Goal: Check status

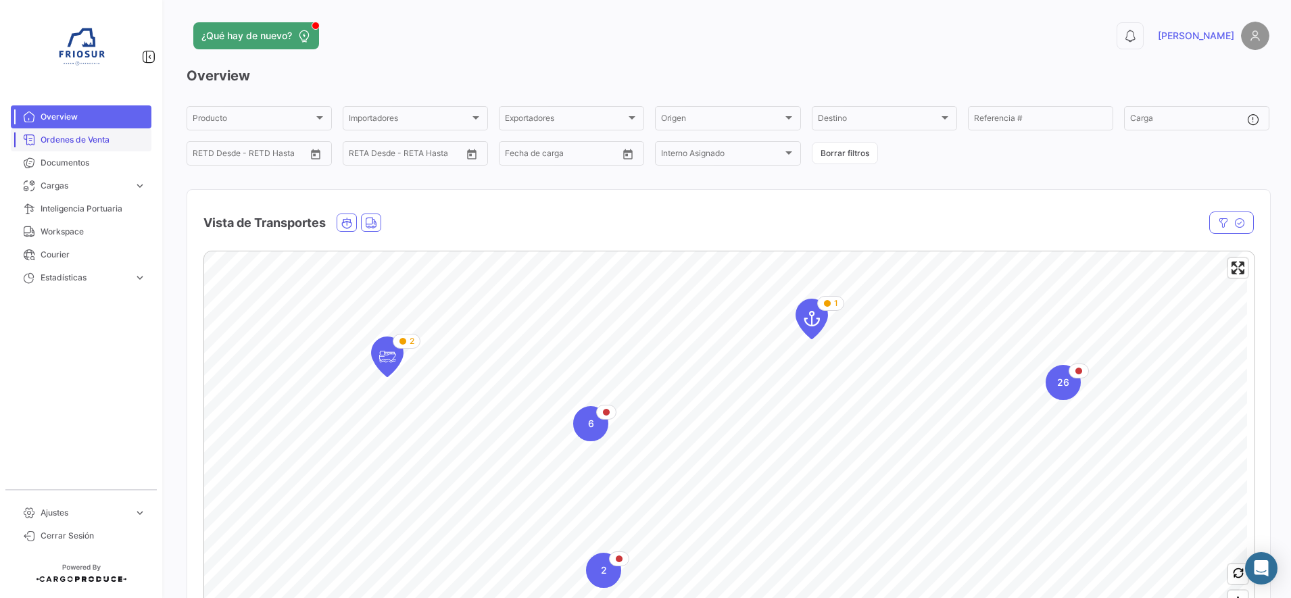
click at [105, 128] on link "Ordenes de Venta" at bounding box center [81, 139] width 141 height 23
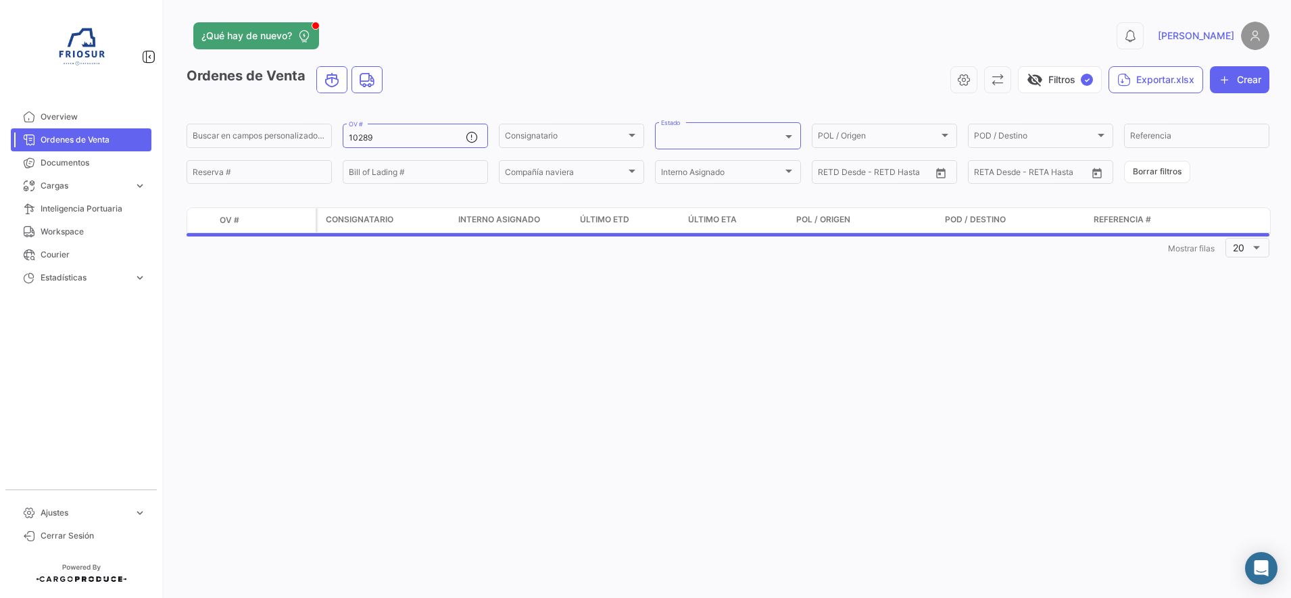
click at [105, 136] on span "Ordenes de Venta" at bounding box center [93, 140] width 105 height 12
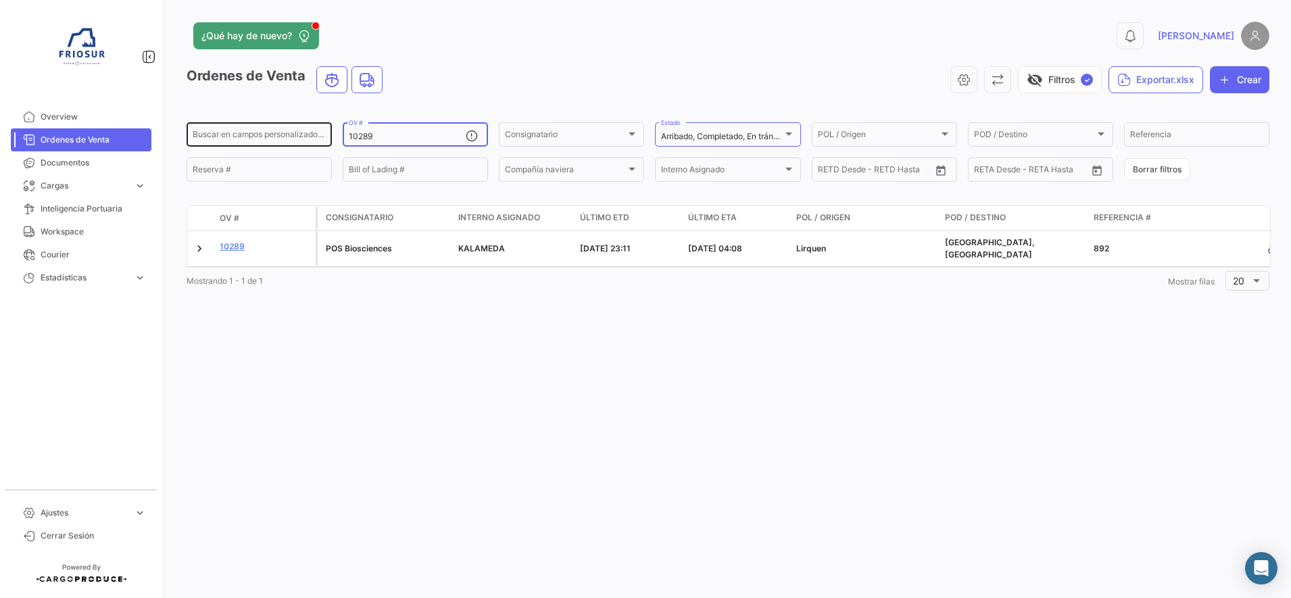
drag, startPoint x: 390, startPoint y: 135, endPoint x: 273, endPoint y: 126, distance: 117.2
click at [0, 0] on div "Buscar en [PERSON_NAME] personalizados... 10289 OV # Consignatario Consignatari…" at bounding box center [0, 0] width 0 height 0
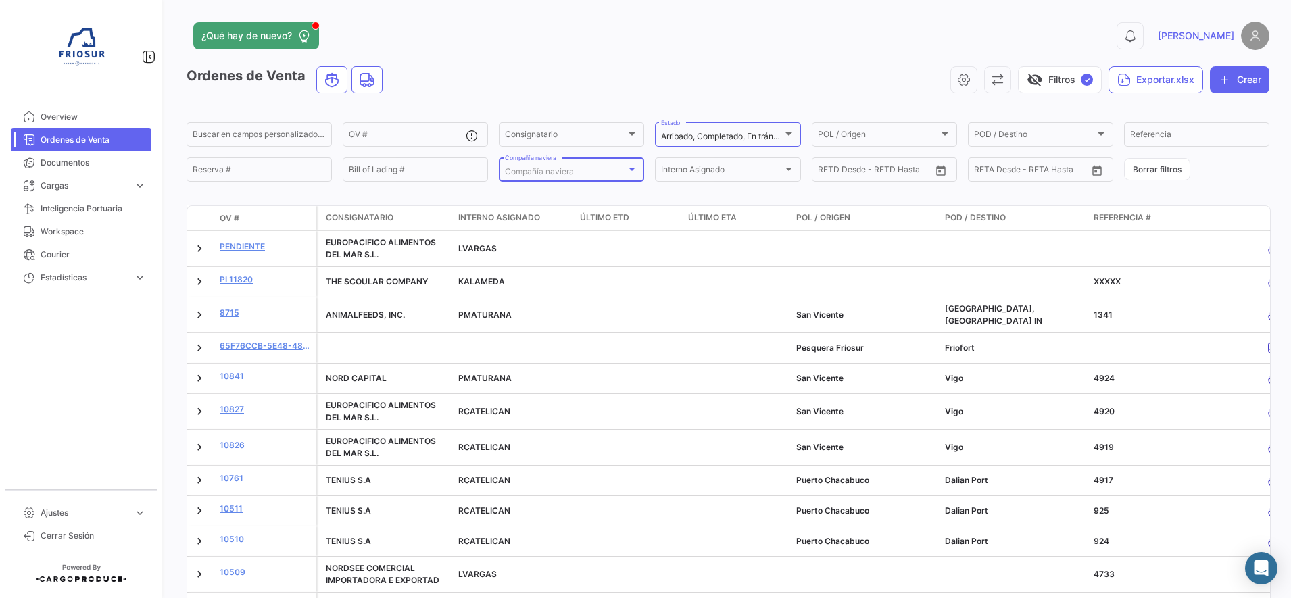
click at [552, 169] on span "Compañía naviera" at bounding box center [539, 171] width 69 height 10
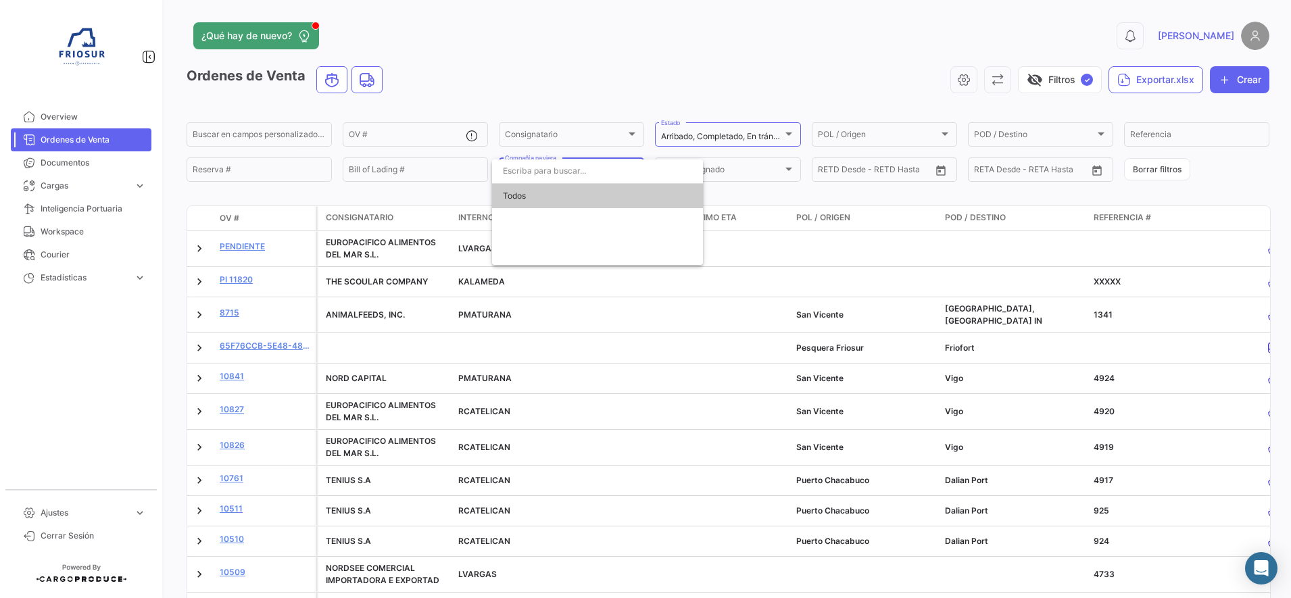
click at [576, 76] on div at bounding box center [645, 299] width 1291 height 598
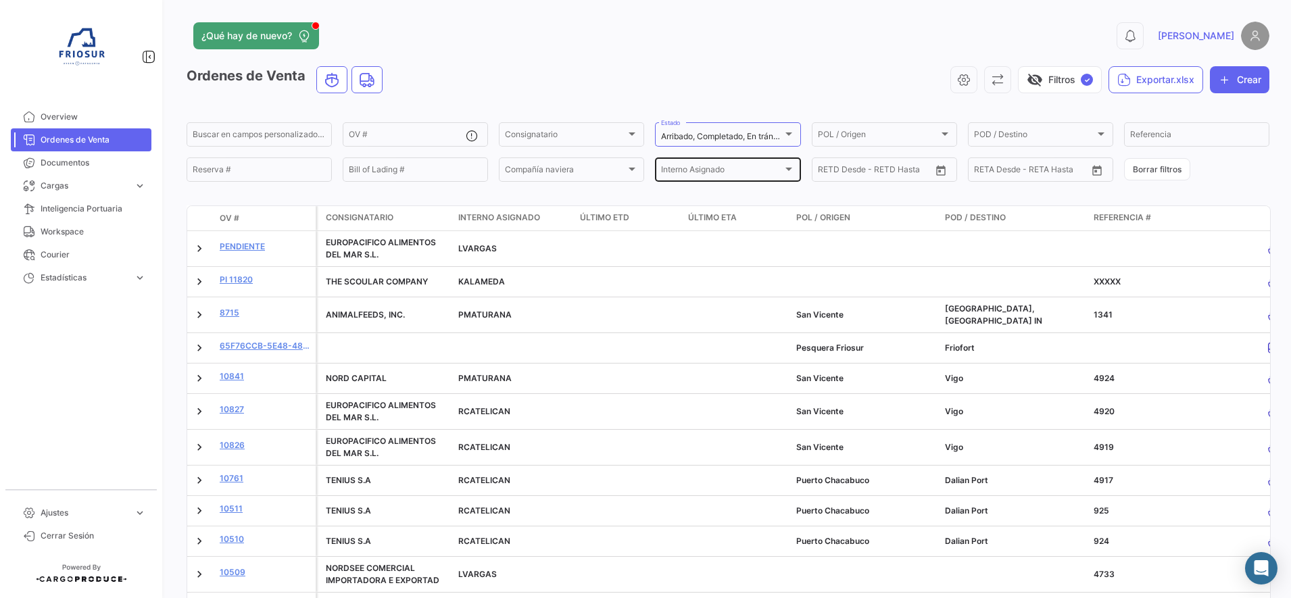
click at [775, 173] on div "Interno Asignado" at bounding box center [721, 171] width 121 height 9
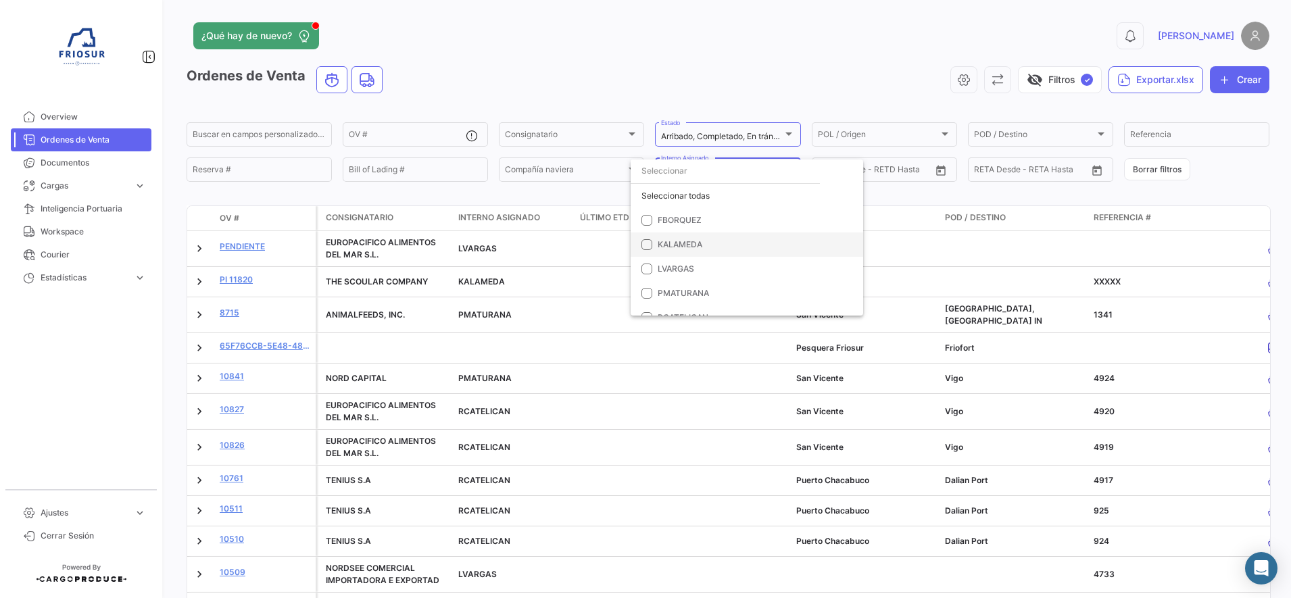
click at [692, 253] on mat-option "KALAMEDA" at bounding box center [746, 244] width 232 height 24
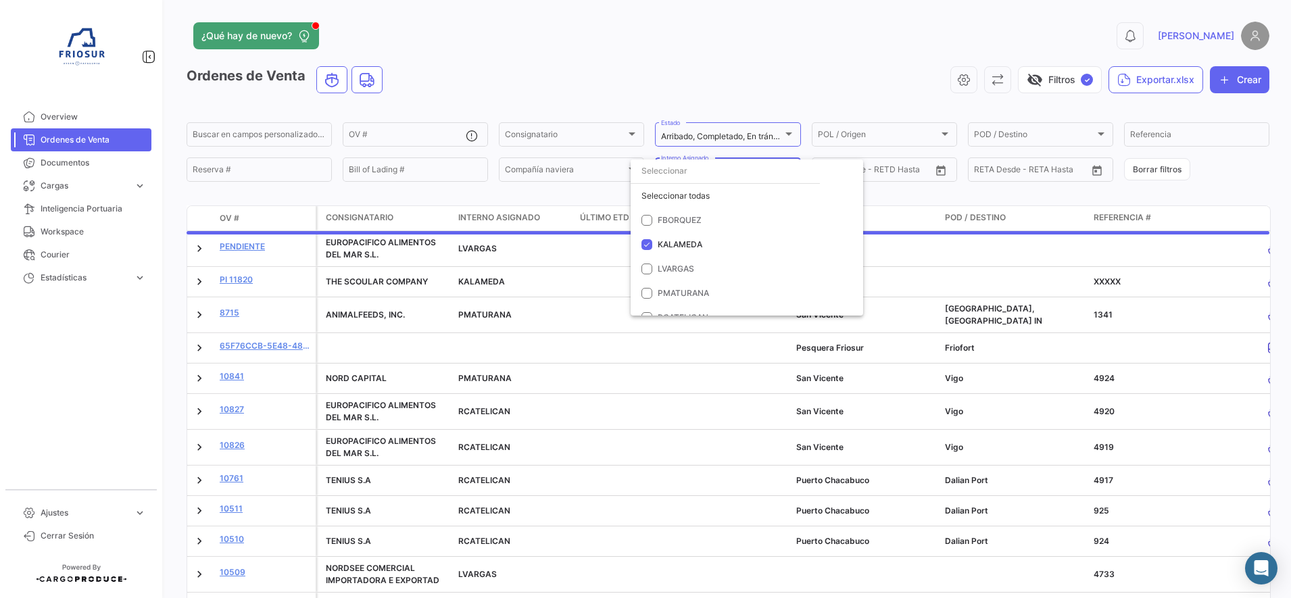
scroll to position [14, 0]
click at [714, 53] on div at bounding box center [645, 299] width 1291 height 598
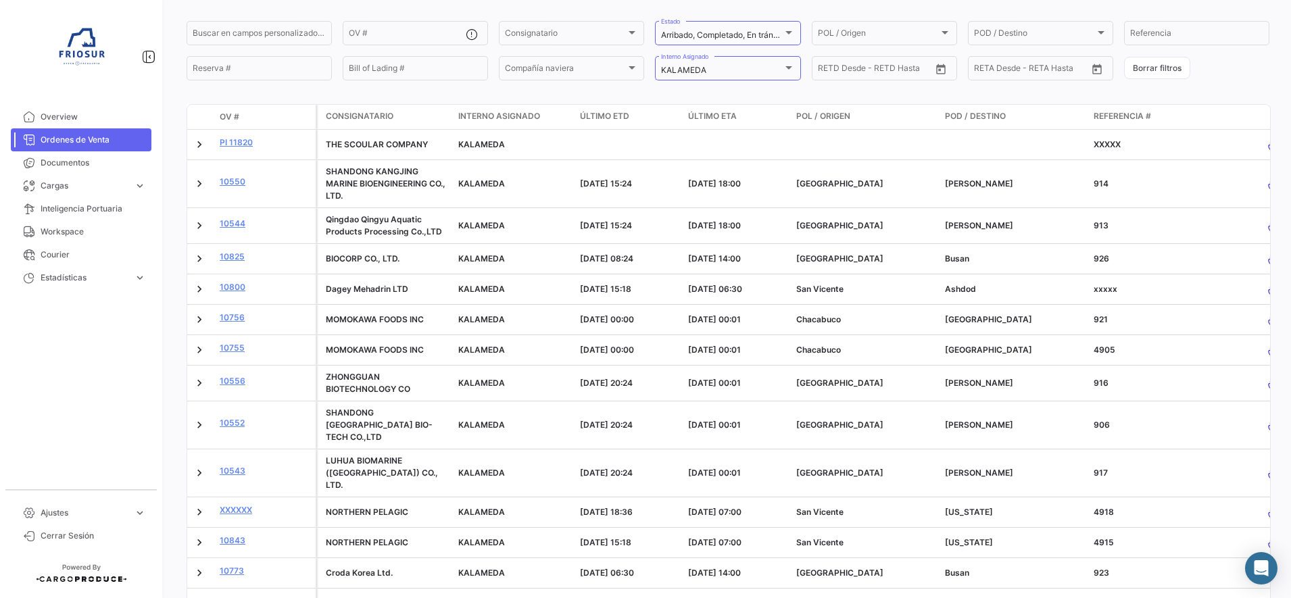
scroll to position [43, 0]
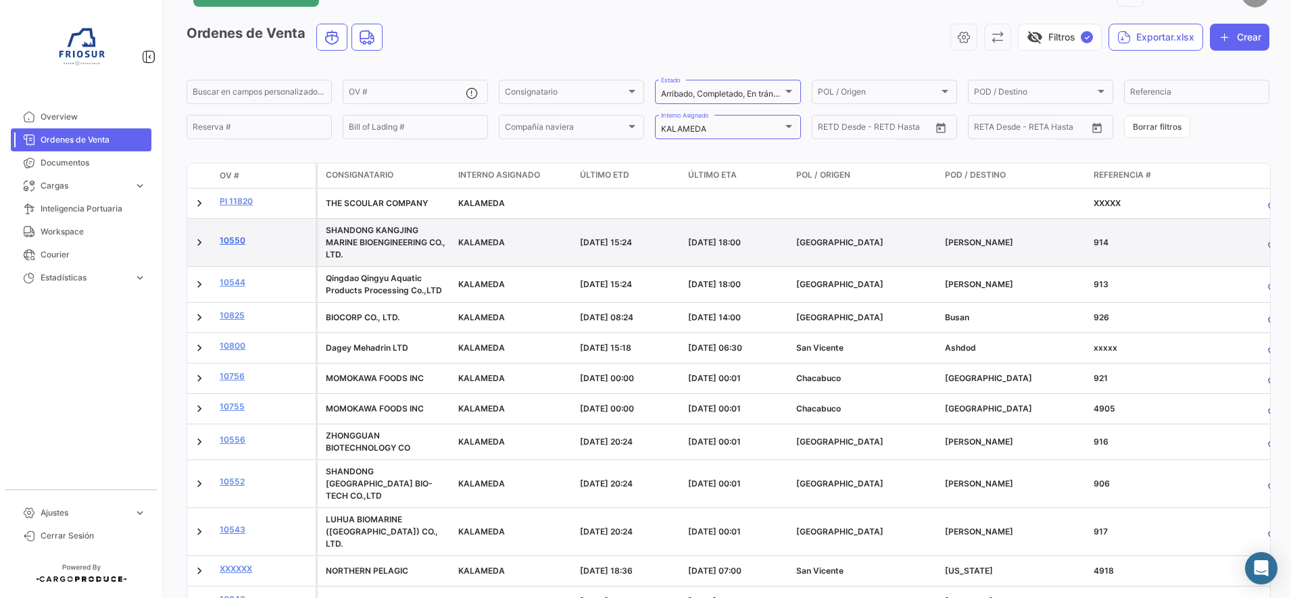
click at [235, 237] on link "10550" at bounding box center [265, 240] width 91 height 12
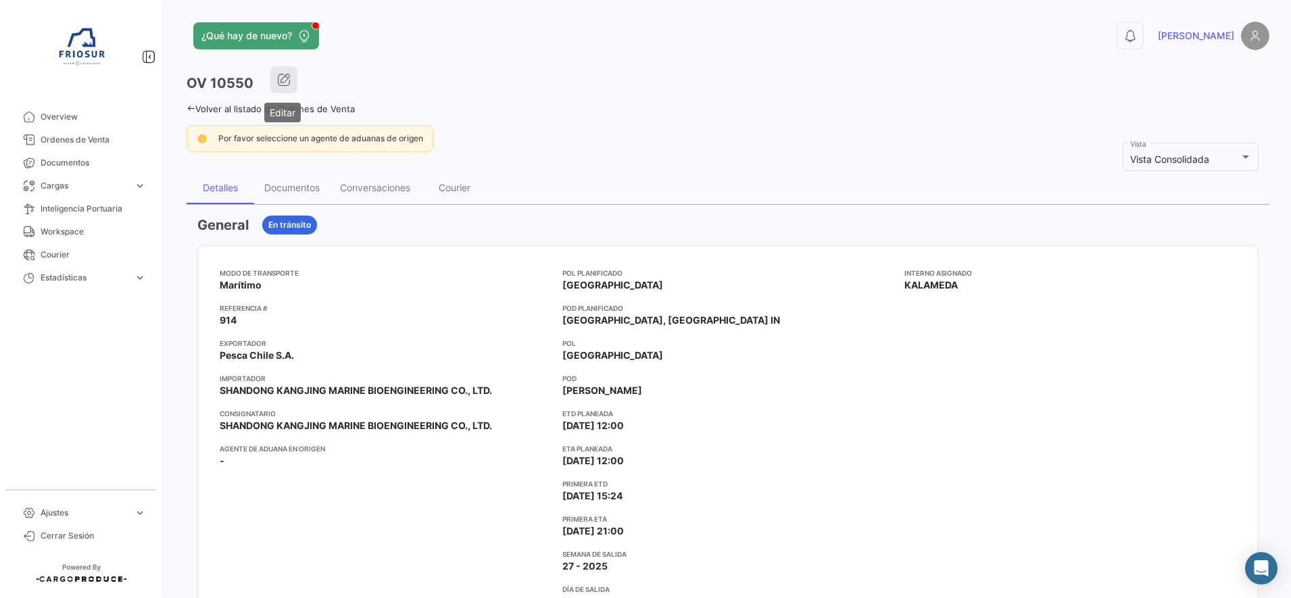
click at [280, 77] on icon "button" at bounding box center [284, 80] width 14 height 14
